Goal: Task Accomplishment & Management: Use online tool/utility

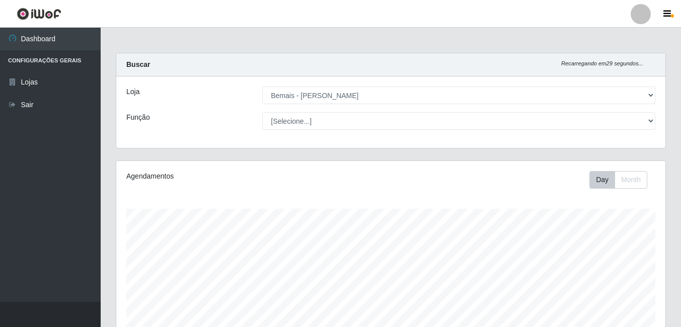
select select "230"
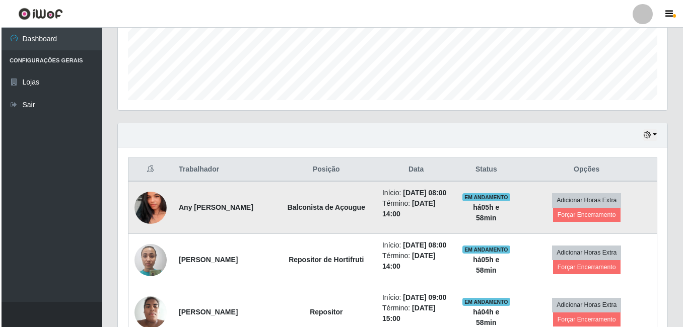
scroll to position [263, 0]
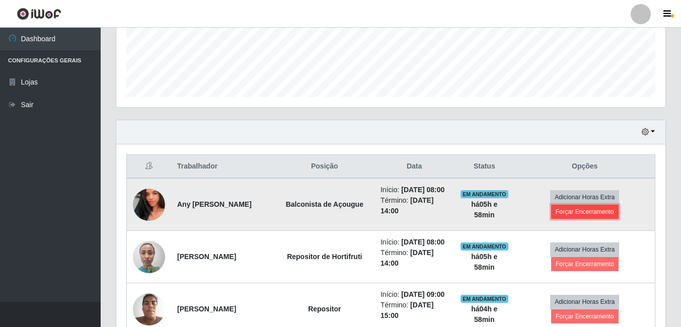
click at [590, 216] on button "Forçar Encerramento" at bounding box center [584, 212] width 67 height 14
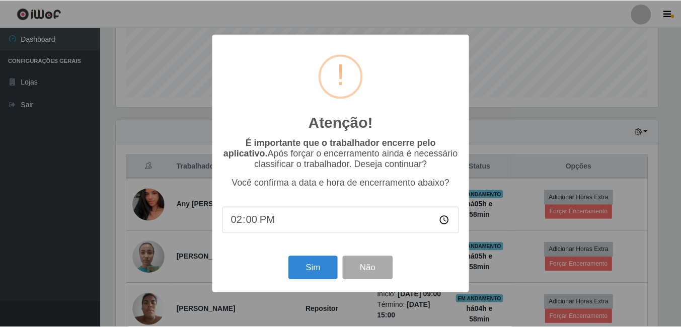
scroll to position [209, 544]
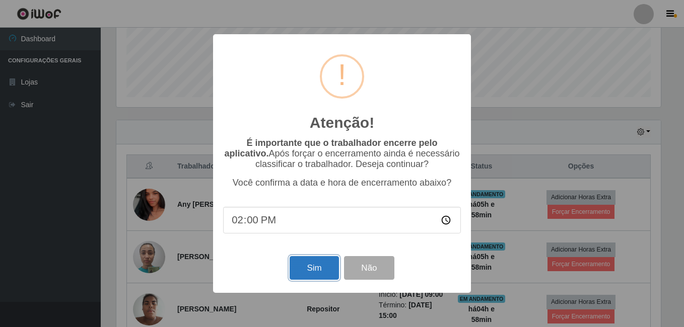
click at [319, 271] on button "Sim" at bounding box center [313, 268] width 49 height 24
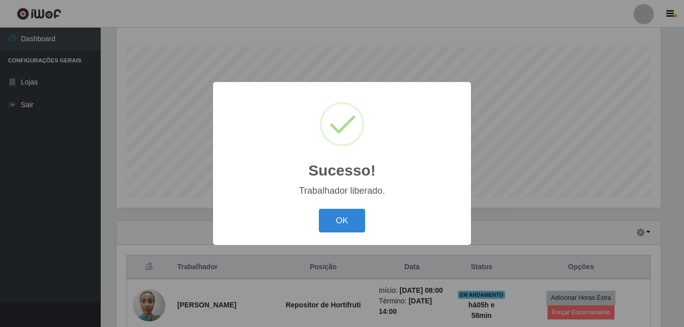
click at [319, 209] on button "OK" at bounding box center [342, 221] width 47 height 24
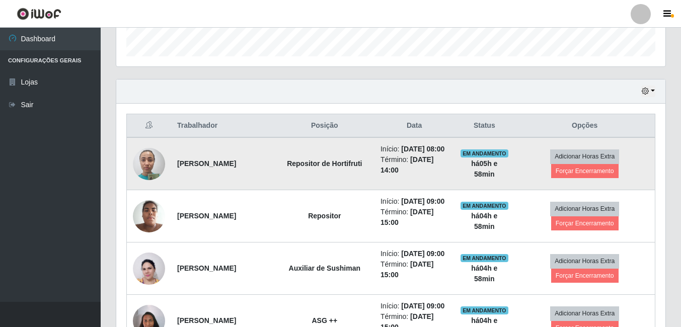
scroll to position [363, 0]
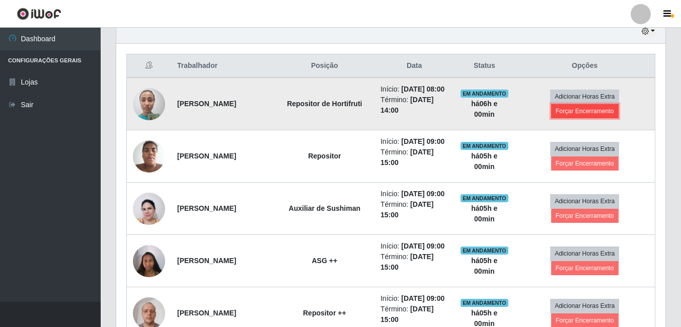
click at [610, 114] on button "Forçar Encerramento" at bounding box center [584, 111] width 67 height 14
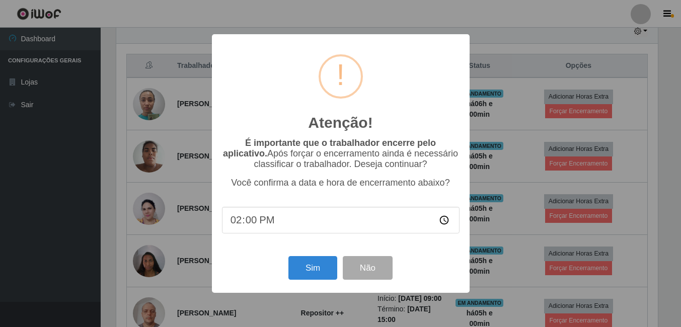
scroll to position [209, 544]
click at [316, 269] on button "Sim" at bounding box center [313, 268] width 49 height 24
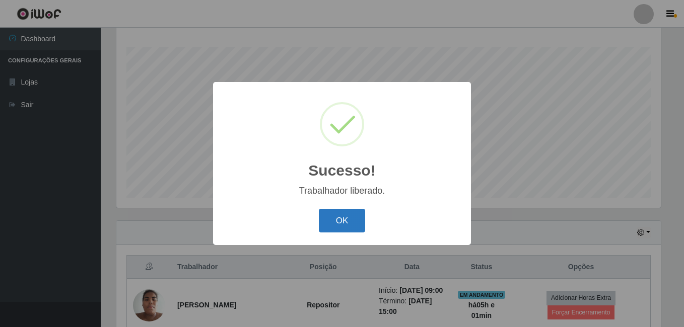
click at [330, 227] on button "OK" at bounding box center [342, 221] width 47 height 24
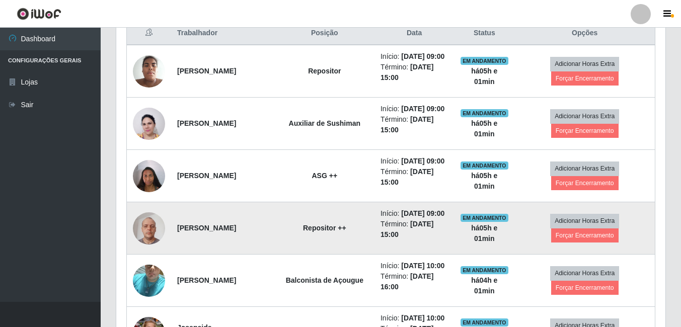
scroll to position [414, 0]
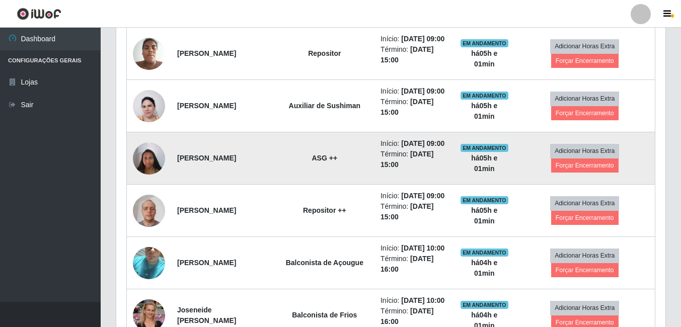
click at [149, 180] on img at bounding box center [149, 158] width 32 height 43
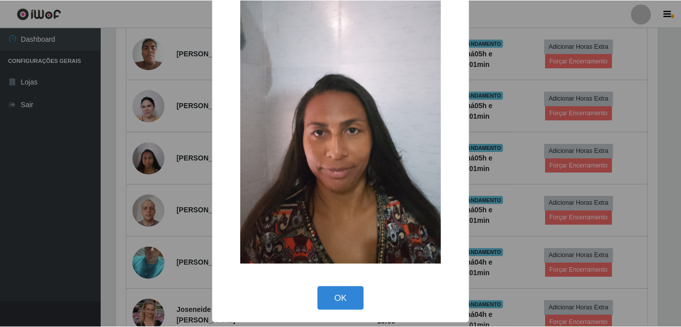
scroll to position [29, 0]
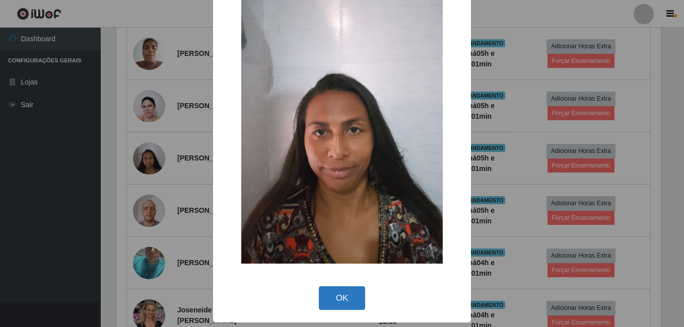
click at [347, 306] on button "OK" at bounding box center [342, 298] width 47 height 24
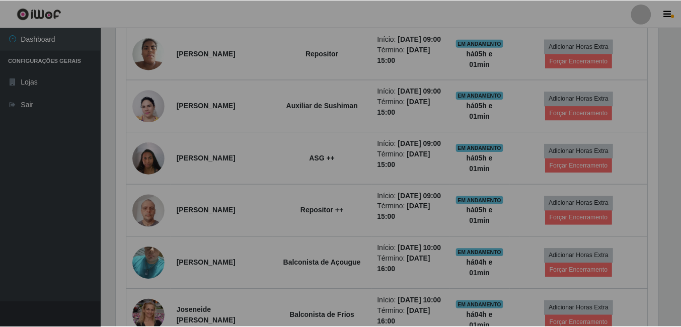
scroll to position [209, 549]
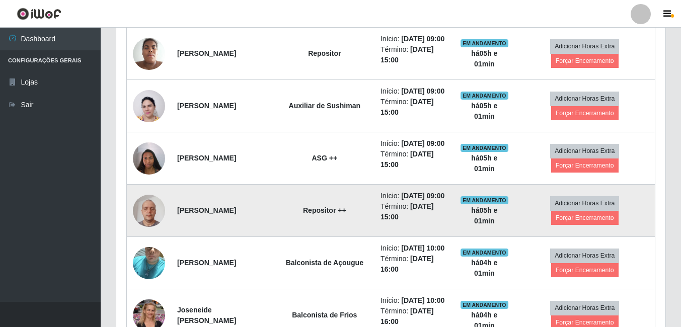
click at [150, 232] on img at bounding box center [149, 210] width 32 height 43
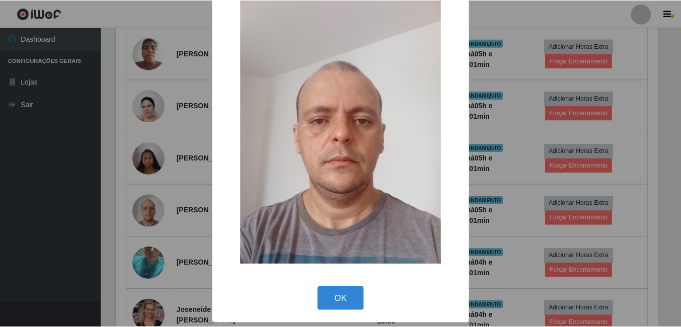
scroll to position [29, 0]
click at [329, 294] on button "OK" at bounding box center [342, 298] width 47 height 24
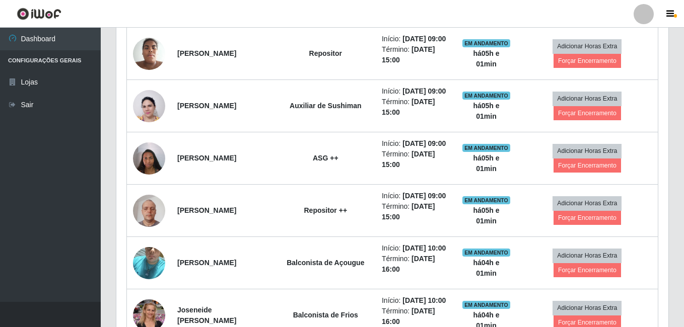
scroll to position [209, 549]
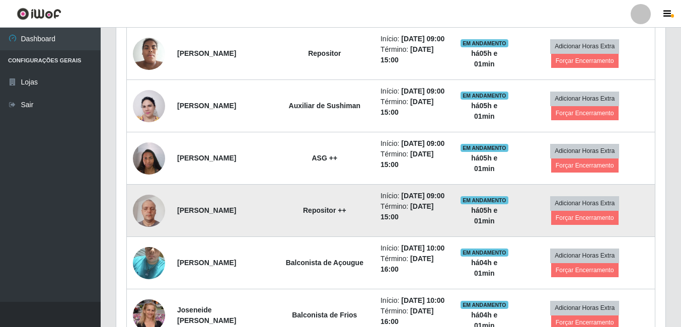
click at [149, 232] on img at bounding box center [149, 210] width 32 height 43
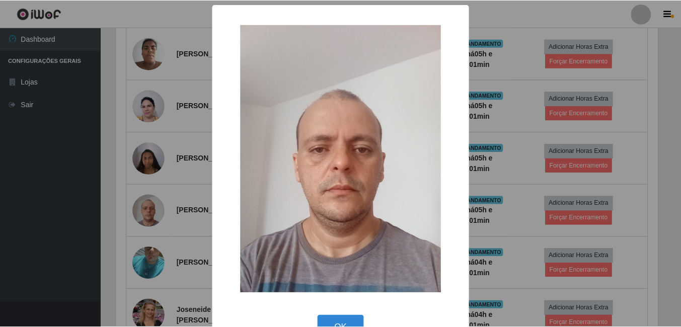
scroll to position [29, 0]
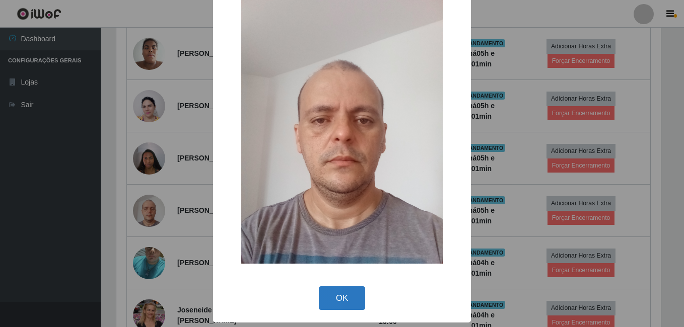
click at [356, 295] on button "OK" at bounding box center [342, 298] width 47 height 24
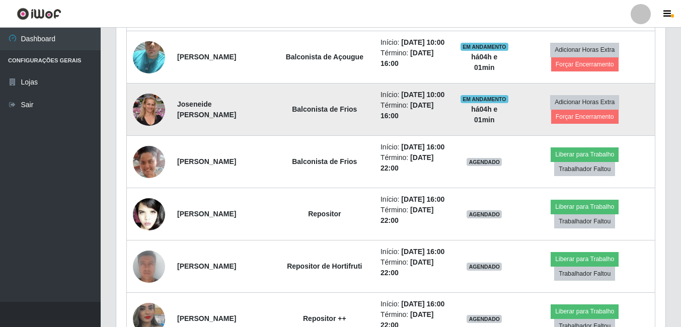
scroll to position [665, 0]
